Goal: Information Seeking & Learning: Learn about a topic

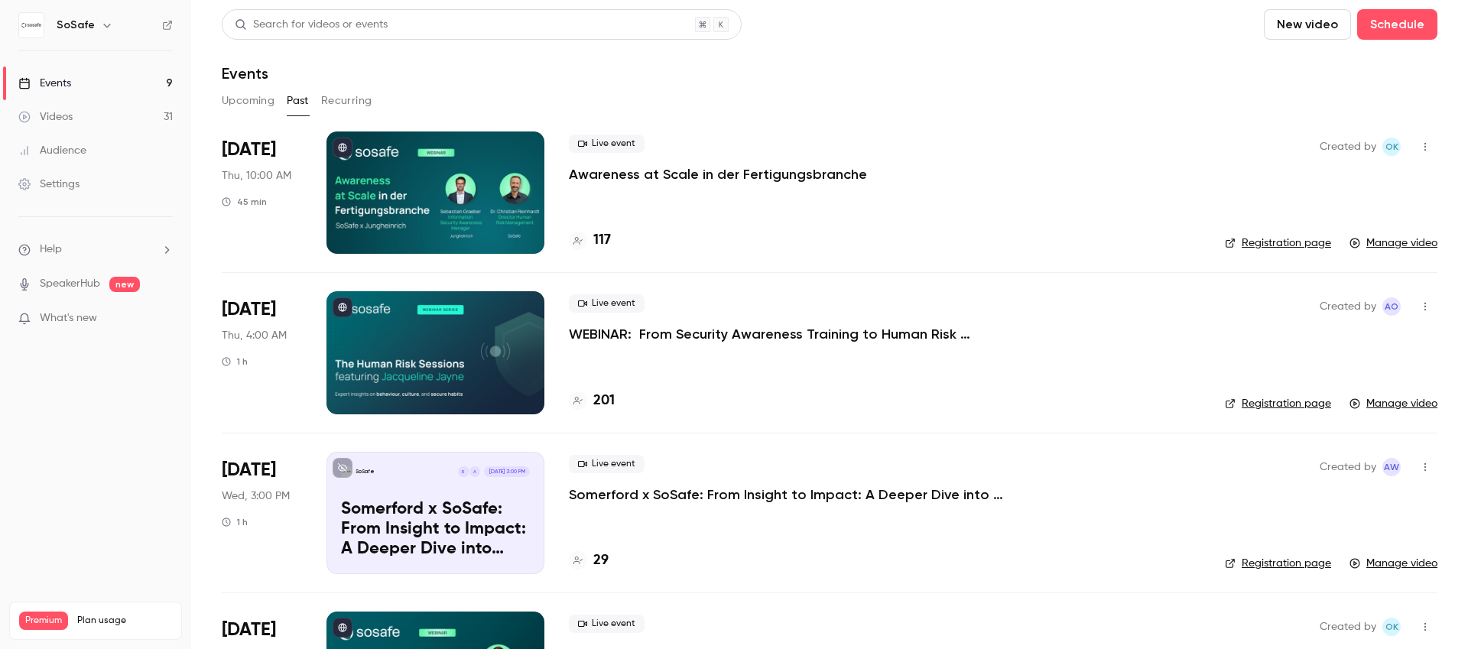
scroll to position [2369, 0]
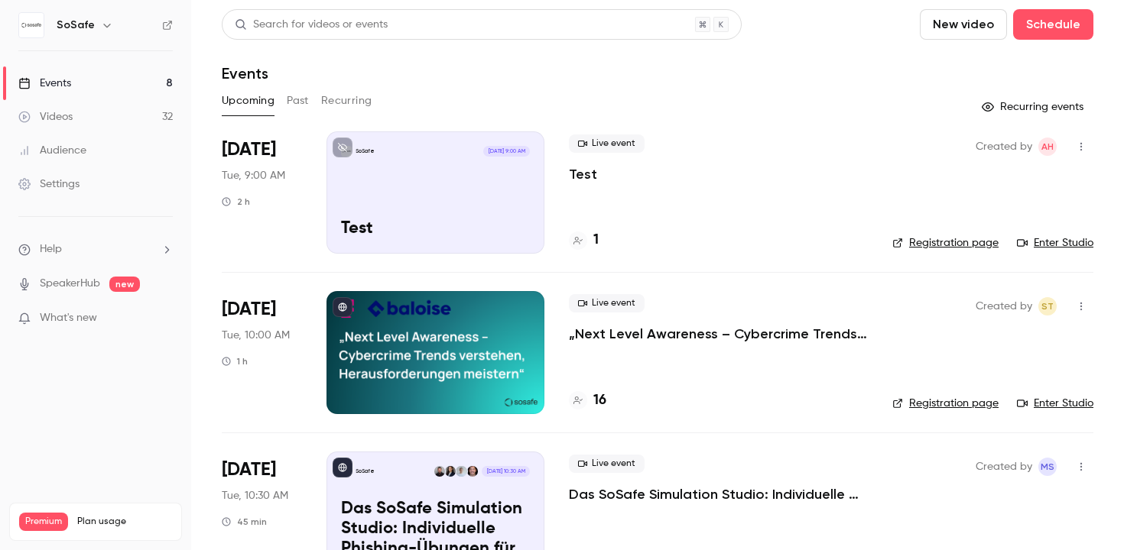
click at [297, 99] on button "Past" at bounding box center [298, 101] width 22 height 24
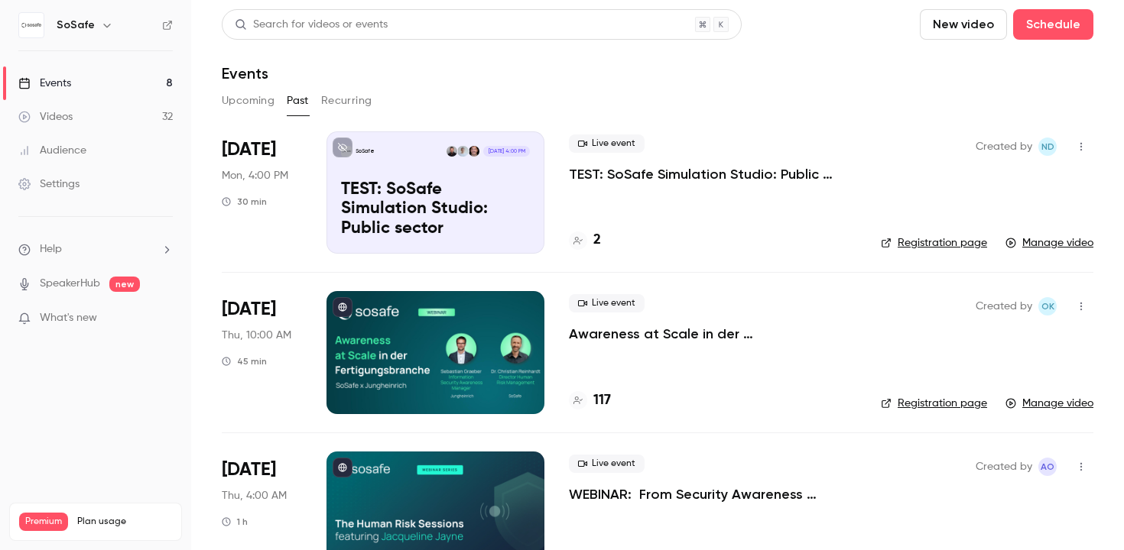
click at [681, 338] on p "Awareness at Scale in der Fertigungsbranche" at bounding box center [712, 334] width 287 height 18
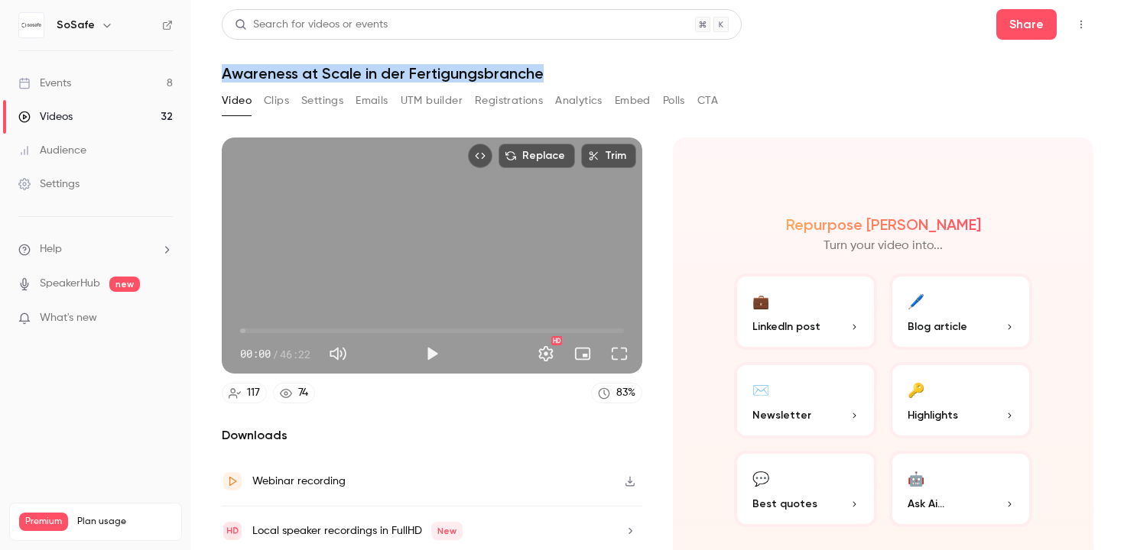
drag, startPoint x: 217, startPoint y: 73, endPoint x: 562, endPoint y: 74, distance: 344.8
click at [562, 74] on main "Search for videos or events Share Awareness at Scale in der Fertigungsbranche V…" at bounding box center [657, 275] width 933 height 550
copy h1 "Awareness at Scale in der Fertigungsbranche"
drag, startPoint x: 246, startPoint y: 327, endPoint x: 375, endPoint y: 338, distance: 128.9
click at [374, 333] on span "16:08" at bounding box center [374, 331] width 5 height 5
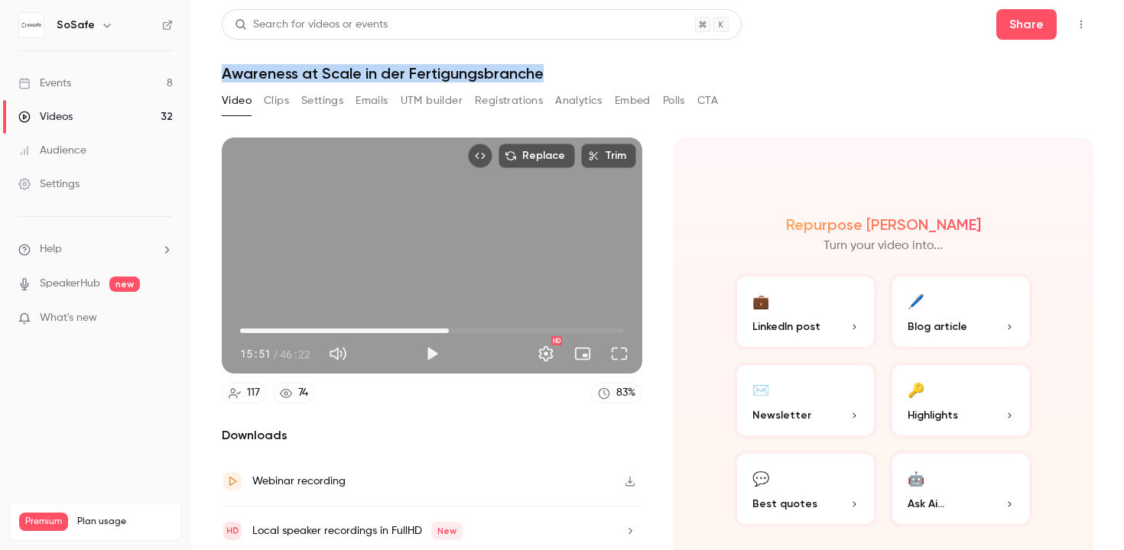
drag, startPoint x: 369, startPoint y: 323, endPoint x: 446, endPoint y: 328, distance: 77.4
click at [446, 329] on span "25:13" at bounding box center [448, 331] width 5 height 5
drag, startPoint x: 446, startPoint y: 328, endPoint x: 326, endPoint y: 326, distance: 120.8
click at [326, 329] on span "10:41" at bounding box center [328, 331] width 5 height 5
type input "***"
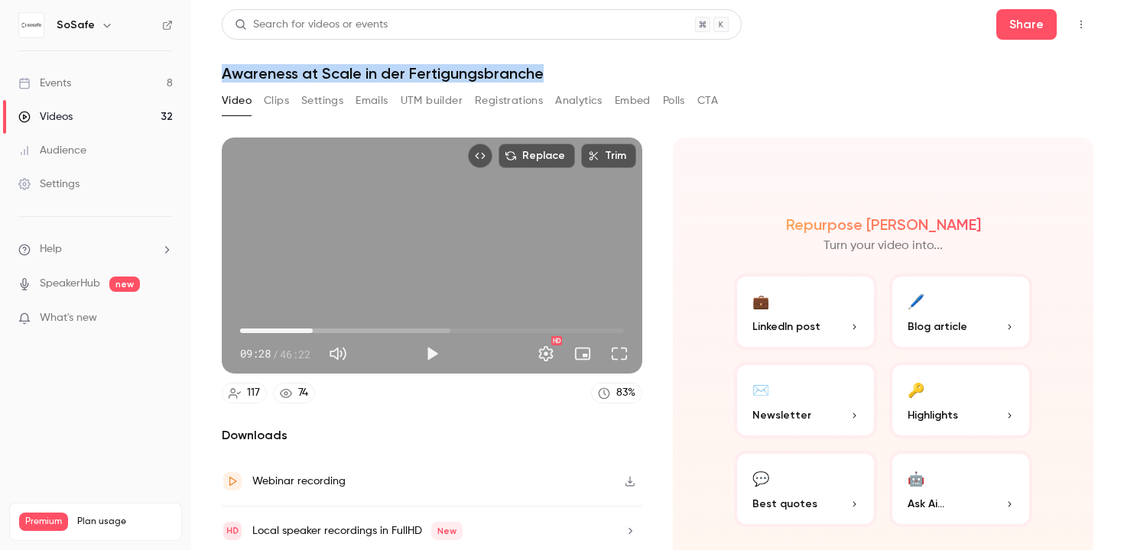
drag, startPoint x: 325, startPoint y: 326, endPoint x: 312, endPoint y: 328, distance: 13.1
click at [312, 329] on span "08:49" at bounding box center [312, 331] width 5 height 5
click at [616, 359] on button "Full screen" at bounding box center [619, 354] width 31 height 31
click at [611, 346] on button "Full screen" at bounding box center [619, 354] width 31 height 31
click at [520, 102] on button "Registrations" at bounding box center [509, 101] width 68 height 24
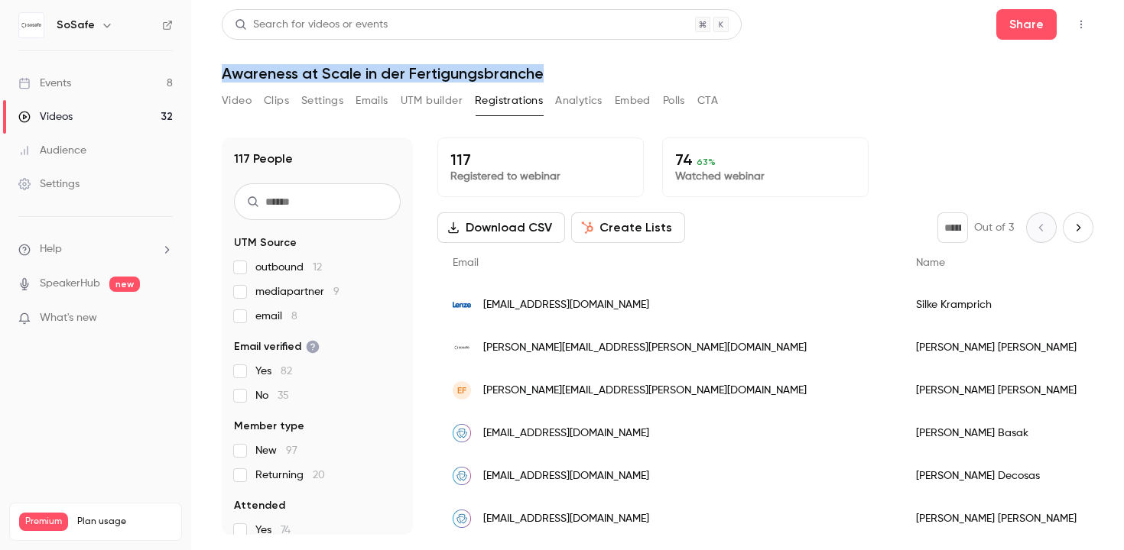
click at [236, 100] on button "Video" at bounding box center [237, 101] width 30 height 24
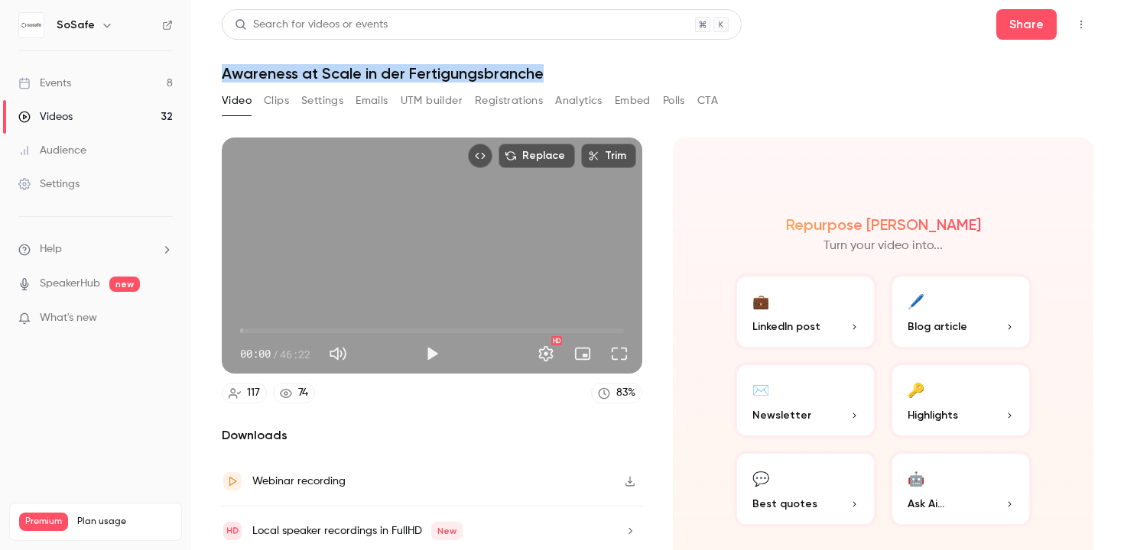
click at [100, 77] on link "Events 8" at bounding box center [95, 84] width 191 height 34
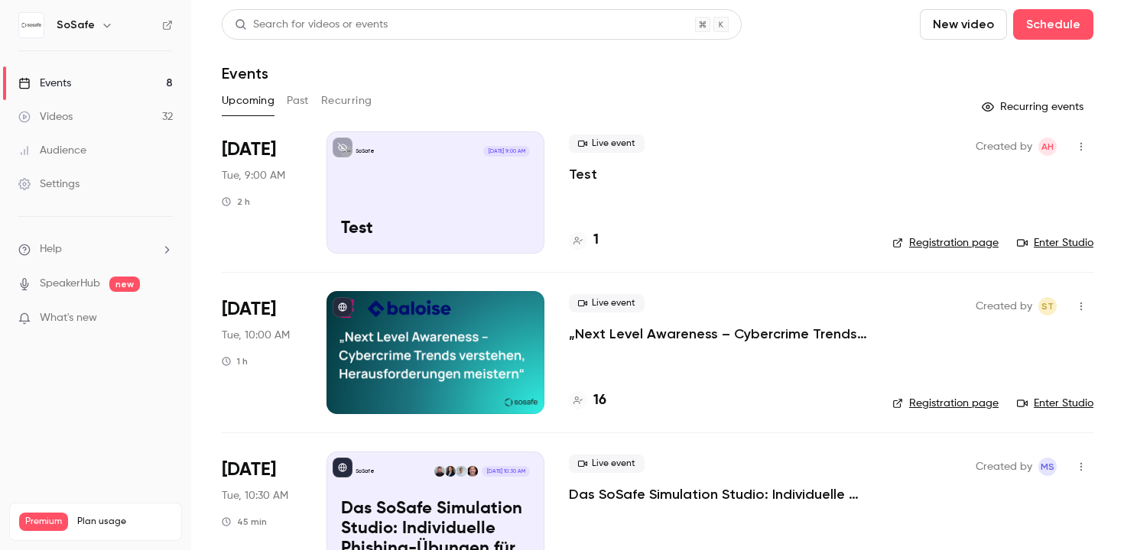
click at [310, 102] on div "Upcoming Past Recurring" at bounding box center [658, 101] width 872 height 24
click at [304, 102] on button "Past" at bounding box center [298, 101] width 22 height 24
